Goal: Information Seeking & Learning: Learn about a topic

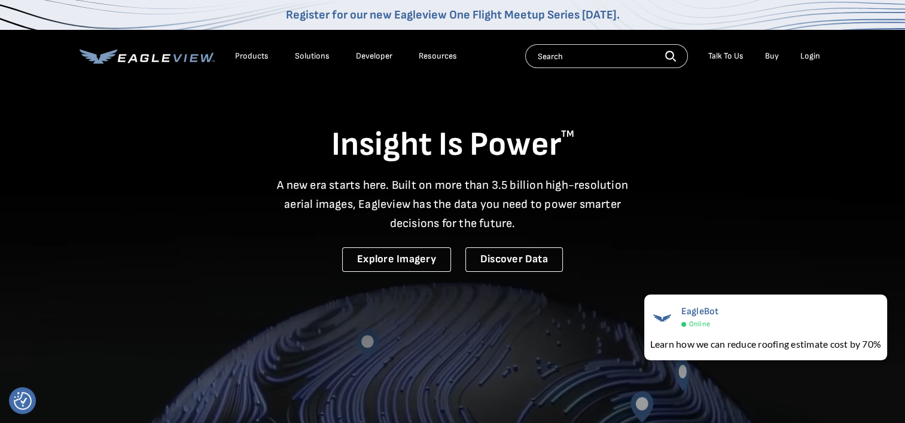
click at [254, 52] on div "Products" at bounding box center [251, 56] width 33 height 11
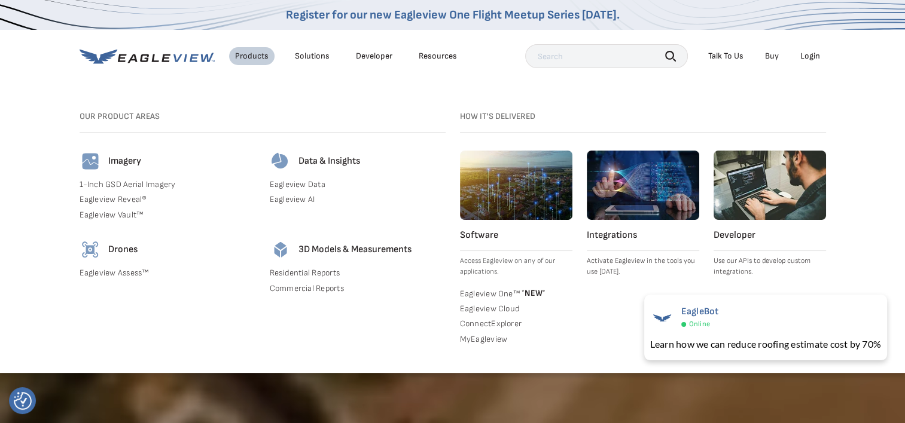
click at [253, 53] on div "Products" at bounding box center [251, 56] width 33 height 11
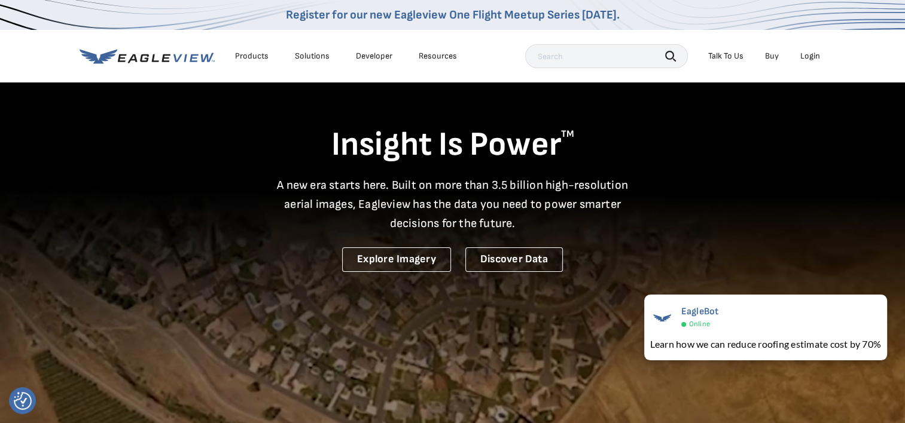
click at [812, 56] on div "Login" at bounding box center [810, 56] width 20 height 11
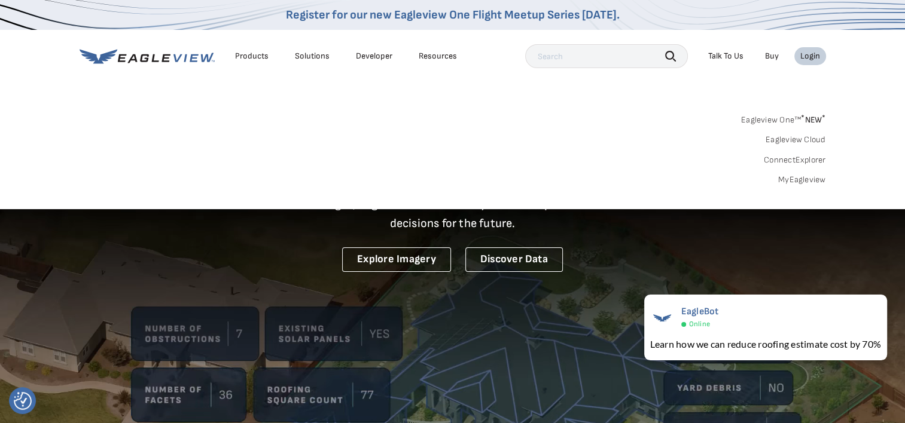
click at [812, 53] on div "Login" at bounding box center [810, 56] width 20 height 11
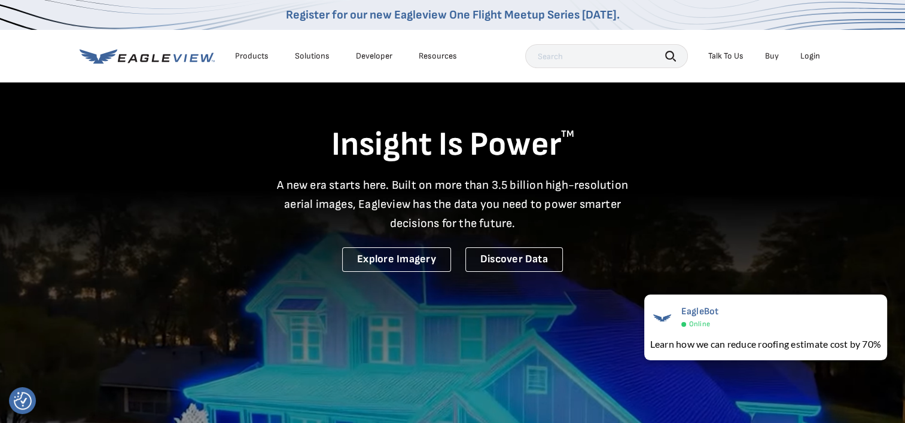
click at [769, 60] on link "Buy" at bounding box center [772, 56] width 14 height 11
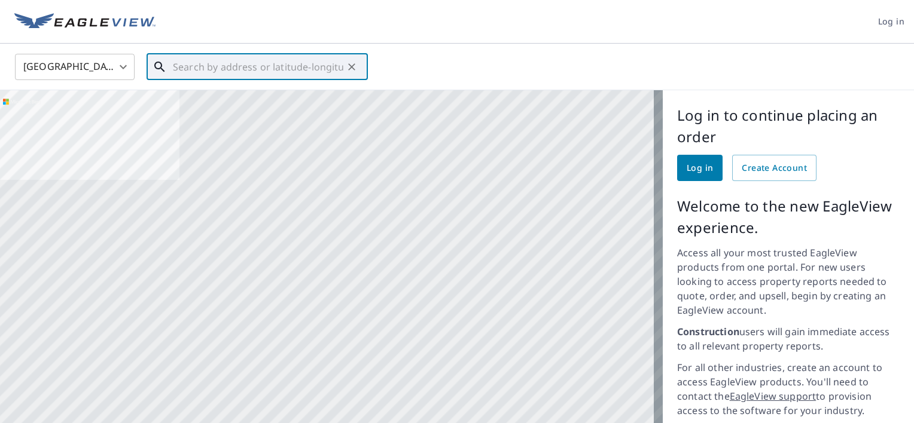
click at [260, 68] on input "text" at bounding box center [258, 66] width 170 height 33
paste input "21482 St. Hwy J"
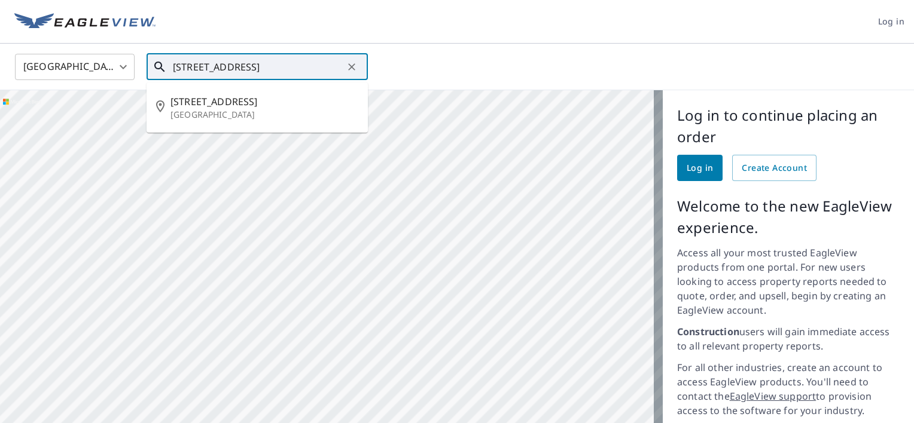
click at [215, 67] on input "21482 St. Hwy J 63863" at bounding box center [258, 66] width 170 height 33
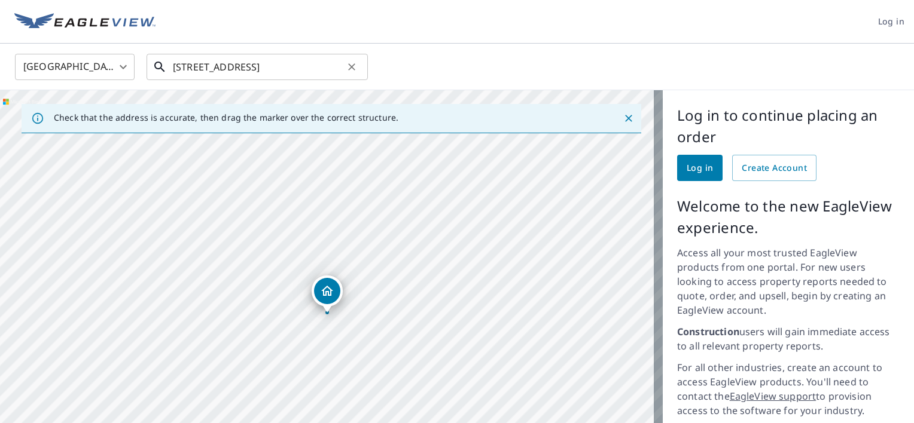
click at [242, 70] on input "905 Highway J Malden, MO 63863" at bounding box center [258, 66] width 170 height 33
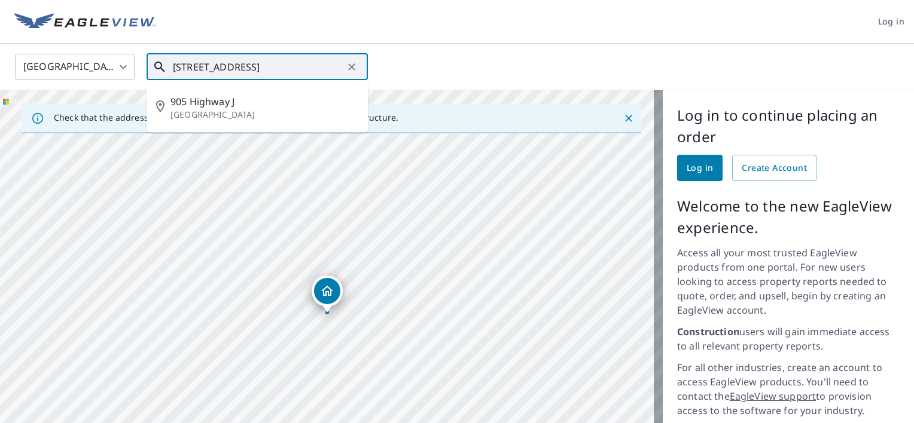
drag, startPoint x: 170, startPoint y: 66, endPoint x: 275, endPoint y: 69, distance: 104.7
click at [302, 61] on div "905 Highway J Malden, MO 63863 ​" at bounding box center [257, 67] width 221 height 26
drag, startPoint x: 192, startPoint y: 67, endPoint x: 167, endPoint y: 67, distance: 24.5
click at [167, 67] on div "905 Highway J Malden, MO 63863 ​" at bounding box center [257, 67] width 221 height 26
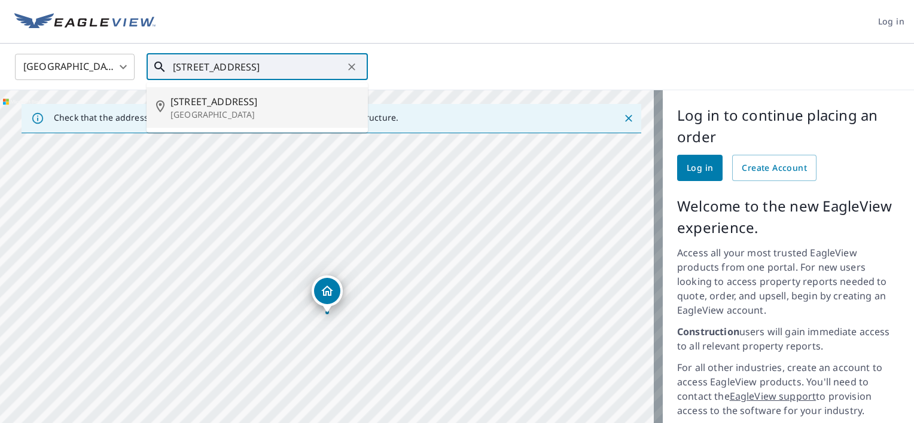
click at [236, 108] on span "21482 Highway J" at bounding box center [264, 101] width 188 height 14
type input "21482 Highway J Malden, MO 63863"
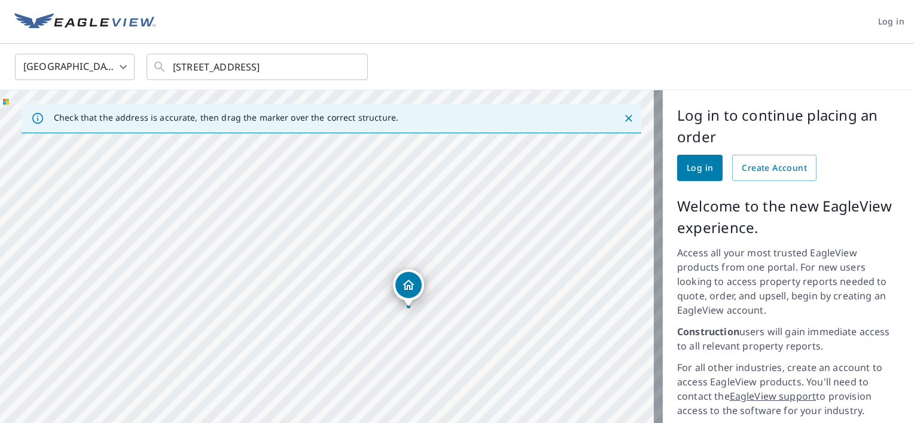
drag, startPoint x: 359, startPoint y: 328, endPoint x: 328, endPoint y: 223, distance: 109.4
click at [328, 223] on div "21482 State Highway J Malden, MO 63863" at bounding box center [331, 322] width 663 height 464
click at [397, 235] on div "21482 State Highway J Malden, MO 63863" at bounding box center [331, 322] width 663 height 464
click at [757, 161] on span "Create Account" at bounding box center [774, 168] width 65 height 15
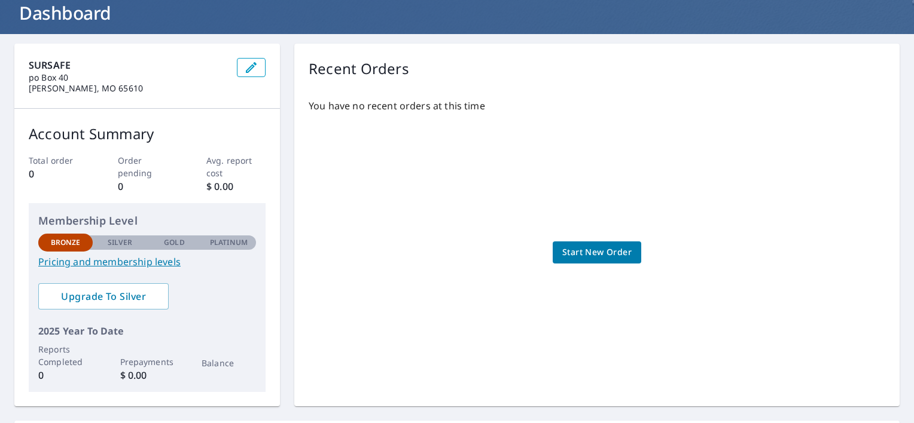
scroll to position [80, 0]
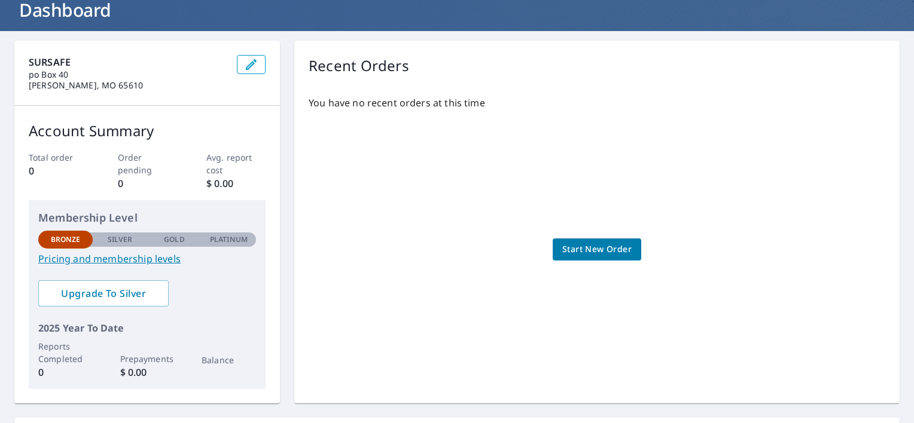
click at [115, 263] on link "Pricing and membership levels" at bounding box center [147, 259] width 218 height 14
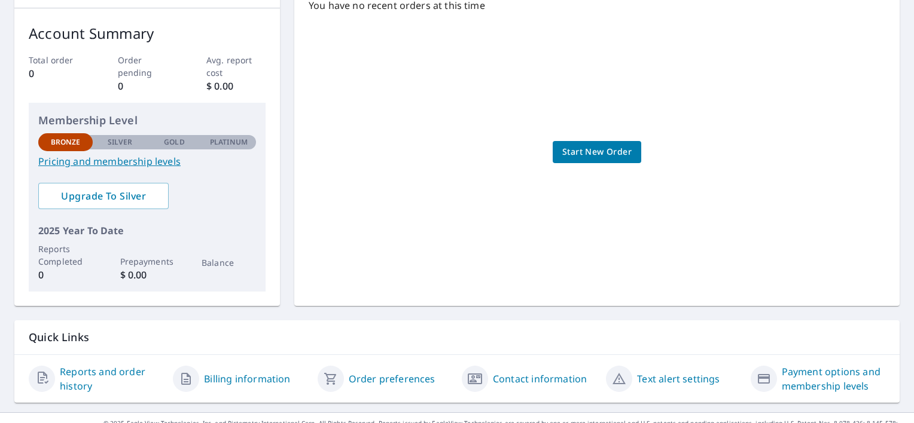
scroll to position [196, 0]
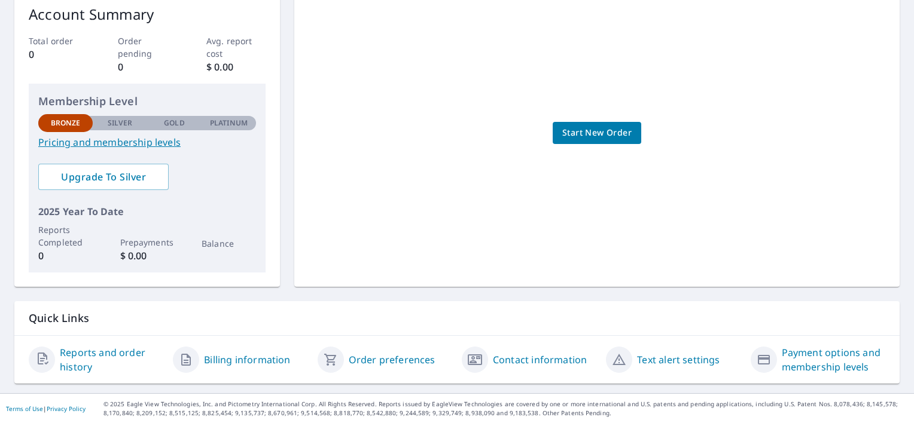
click at [178, 144] on link "Pricing and membership levels" at bounding box center [147, 142] width 218 height 14
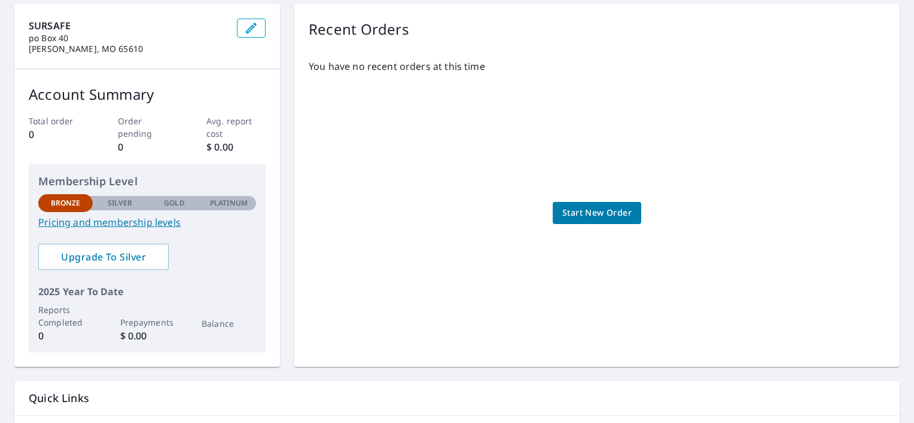
scroll to position [0, 0]
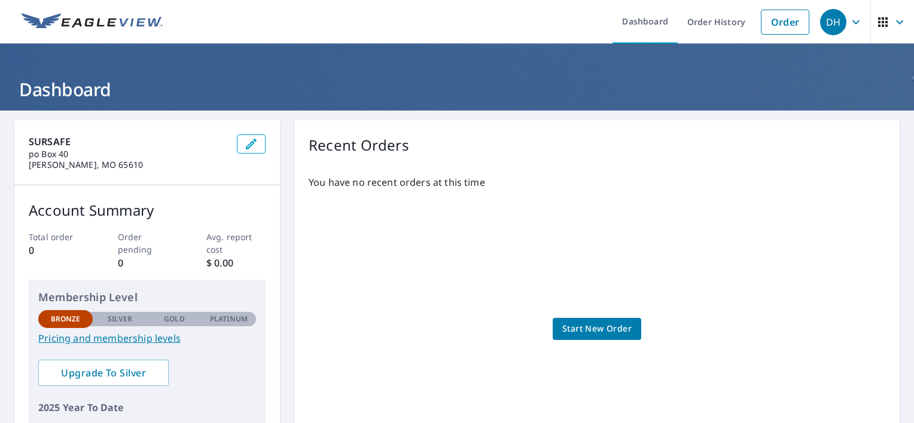
click at [828, 13] on div "DH" at bounding box center [833, 22] width 26 height 26
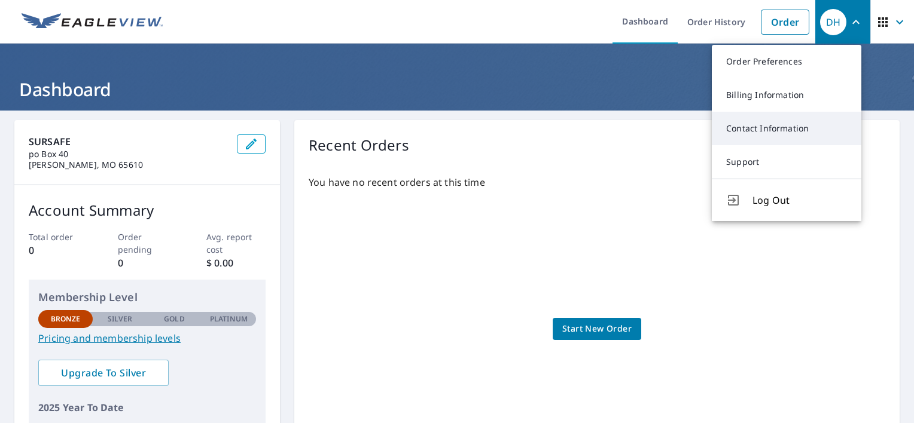
click at [766, 126] on link "Contact Information" at bounding box center [787, 128] width 150 height 33
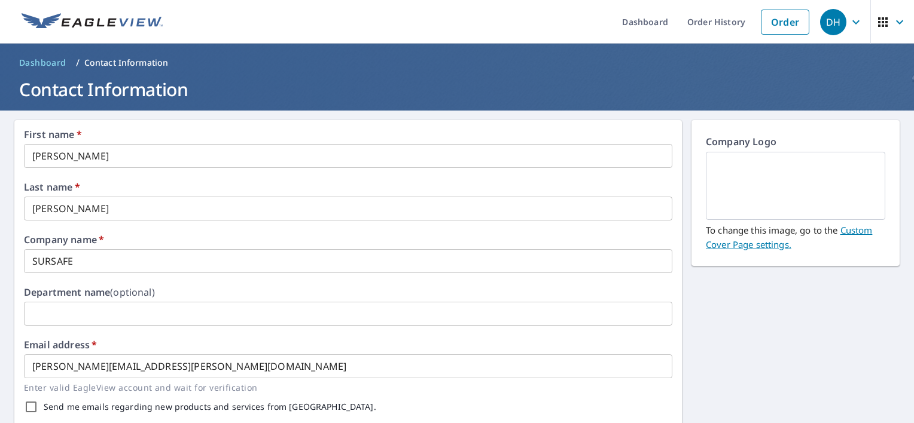
click at [852, 20] on icon "button" at bounding box center [855, 22] width 7 height 4
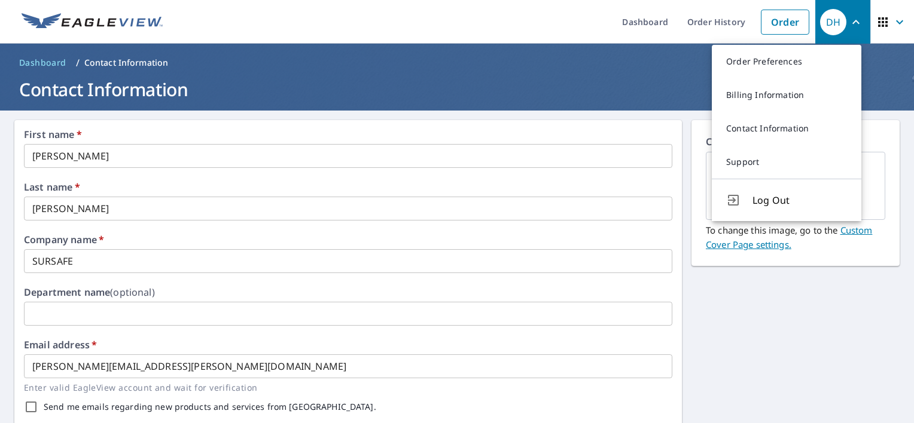
click at [782, 202] on span "Log Out" at bounding box center [799, 200] width 94 height 14
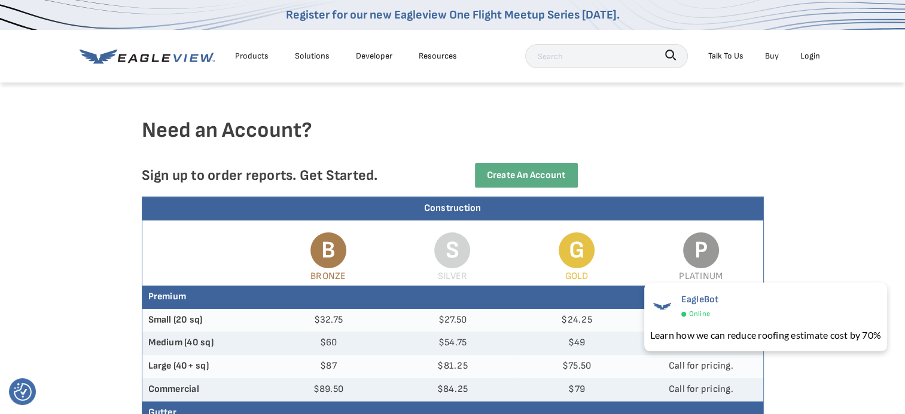
click at [313, 56] on div "Solutions" at bounding box center [312, 55] width 35 height 15
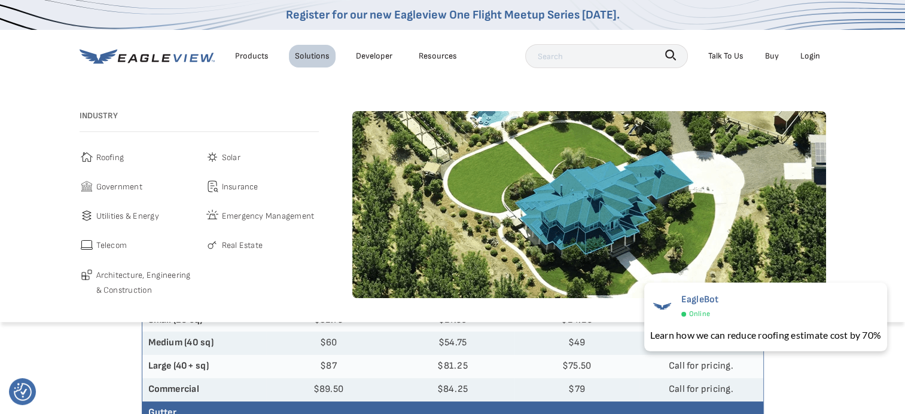
click at [100, 157] on span "Roofing" at bounding box center [110, 157] width 28 height 15
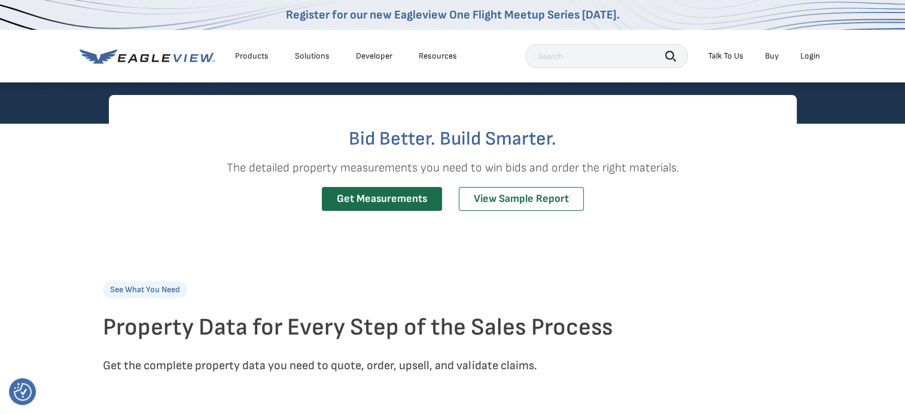
scroll to position [319, 0]
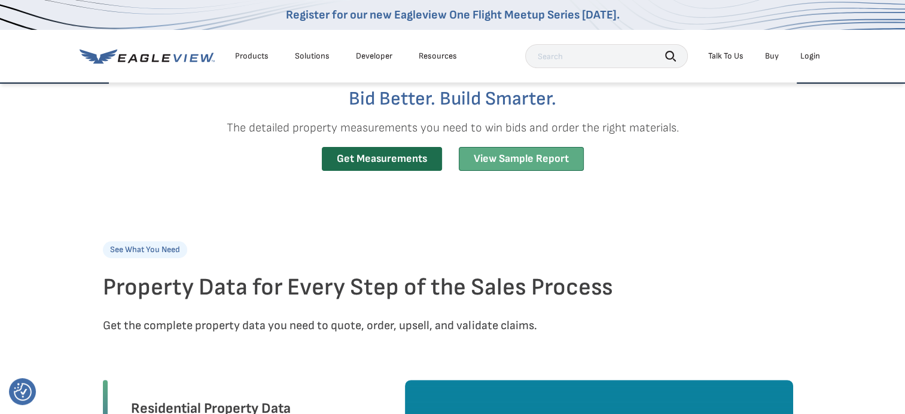
click at [528, 157] on link "View Sample Report" at bounding box center [521, 159] width 125 height 25
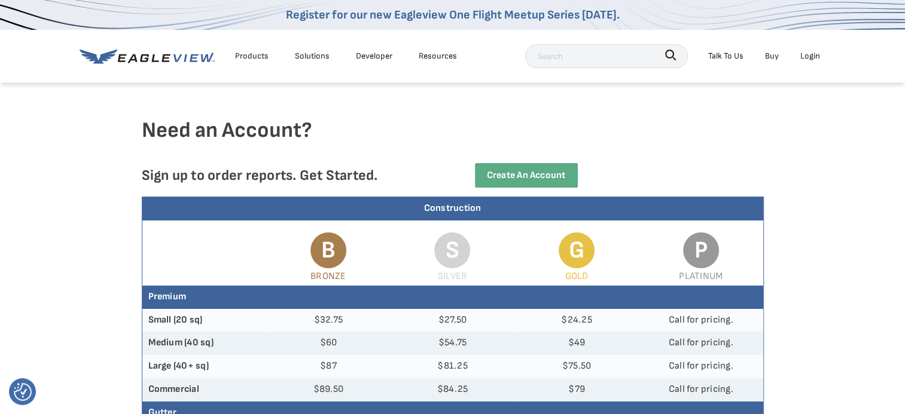
click at [309, 68] on div "Products Solutions Developer Resources" at bounding box center [271, 56] width 383 height 24
click at [309, 51] on div "Solutions" at bounding box center [312, 55] width 35 height 15
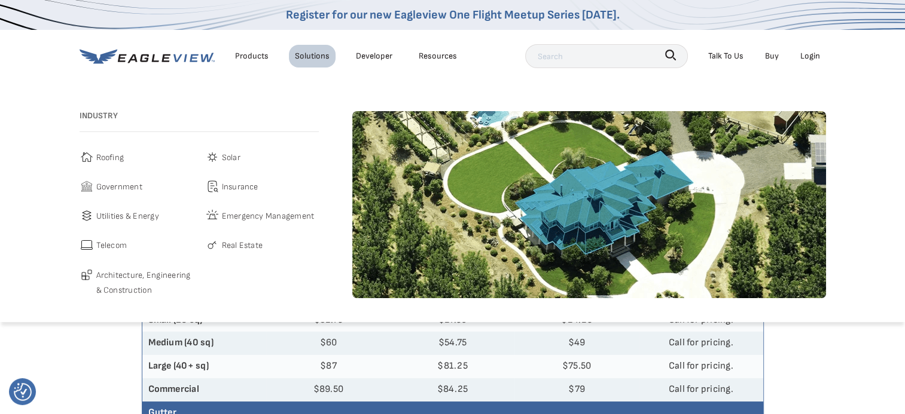
click at [98, 159] on span "Roofing" at bounding box center [110, 157] width 28 height 15
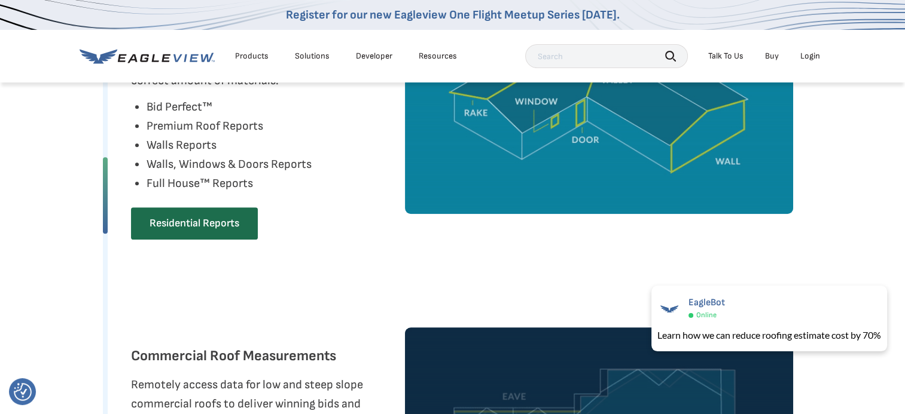
scroll to position [724, 0]
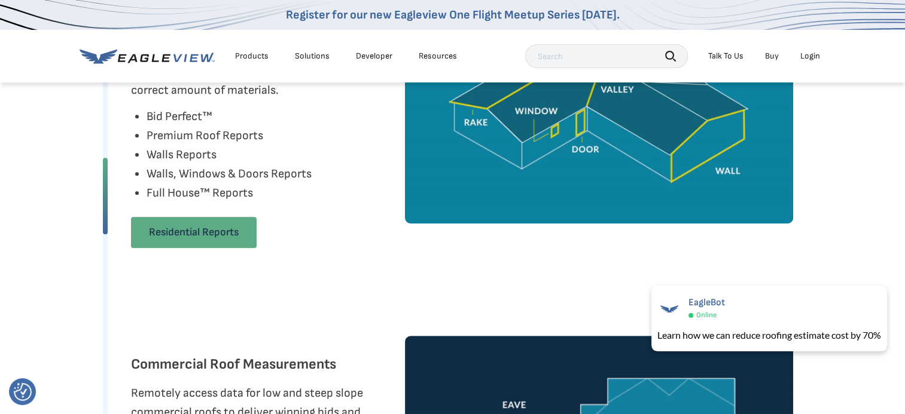
click at [218, 227] on link "Residential Reports" at bounding box center [194, 232] width 126 height 31
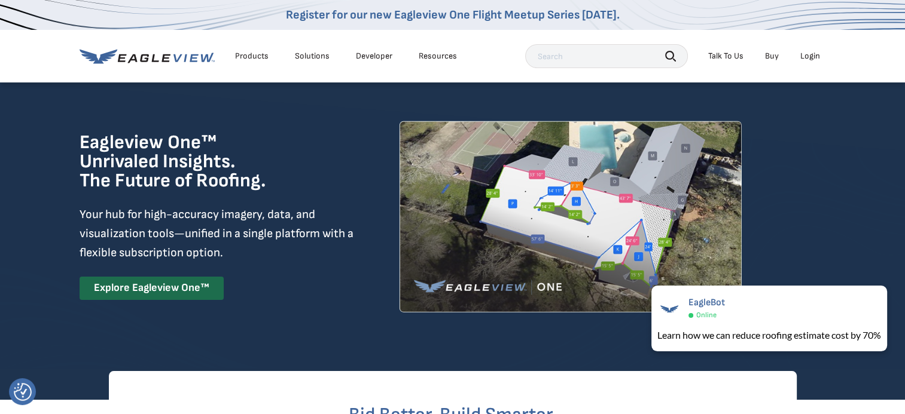
scroll to position [0, 0]
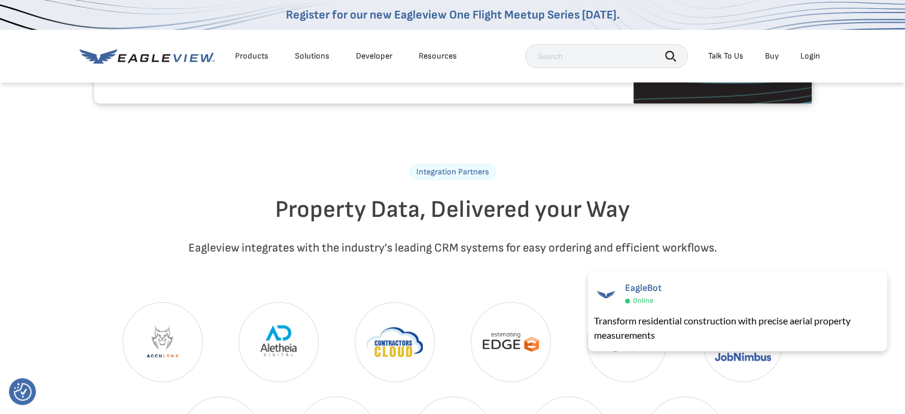
scroll to position [2671, 0]
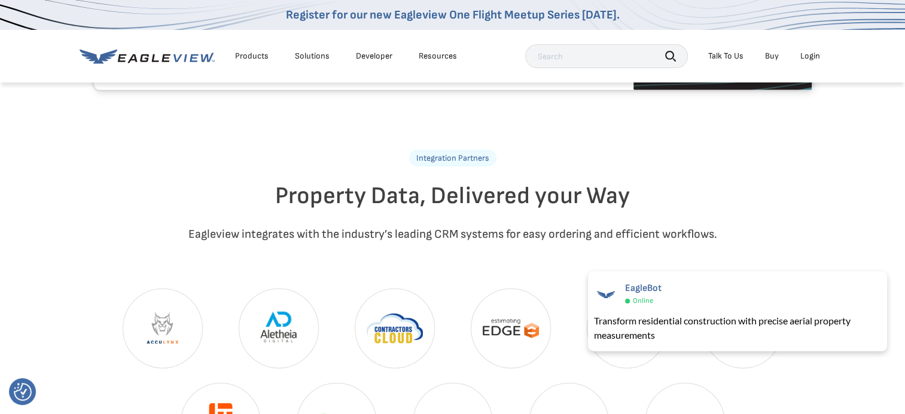
click at [445, 57] on div "Resources" at bounding box center [438, 56] width 38 height 11
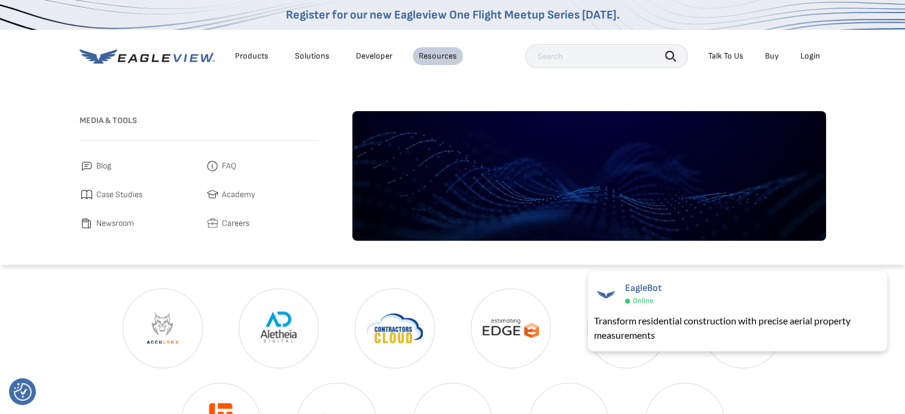
click at [222, 158] on div "Media & Tools Blog FAQ Case Studies Academy Newsroom Careers" at bounding box center [199, 176] width 239 height 130
click at [222, 167] on span "FAQ" at bounding box center [229, 166] width 14 height 14
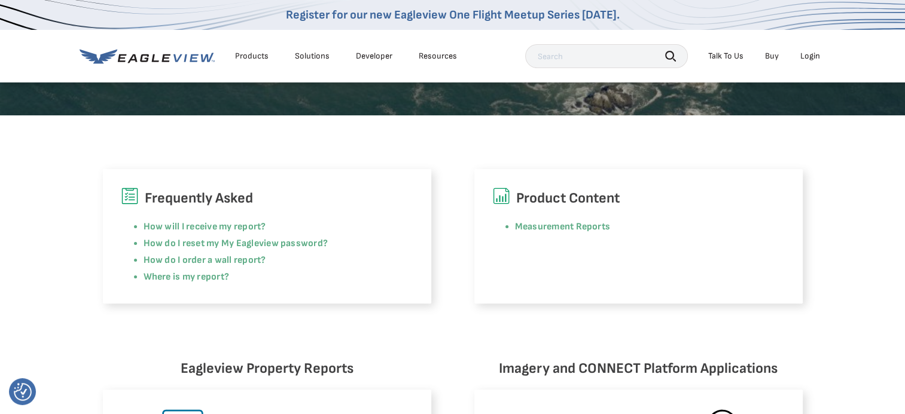
scroll to position [279, 0]
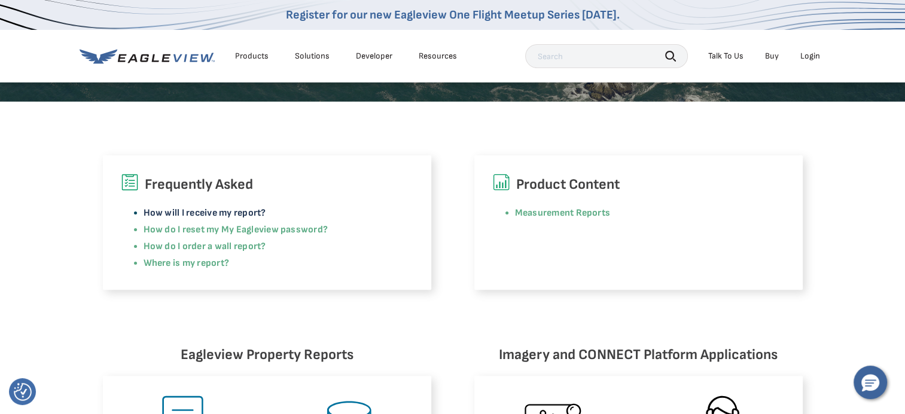
click at [242, 209] on link "How will I receive my report?" at bounding box center [205, 213] width 123 height 11
